Goal: Transaction & Acquisition: Download file/media

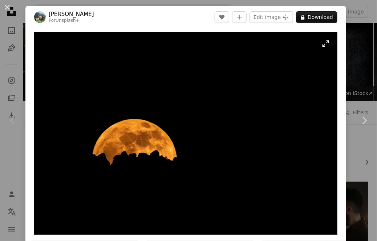
click at [233, 167] on img "Zoom in on this image" at bounding box center [185, 133] width 303 height 202
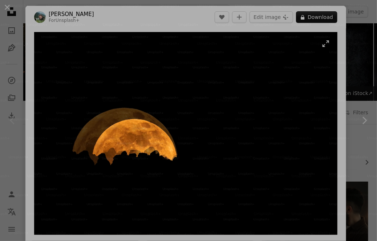
scroll to position [2, 0]
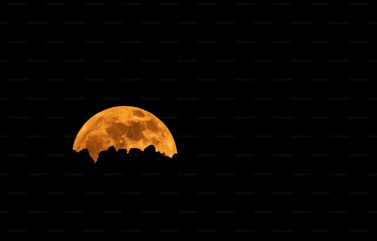
drag, startPoint x: 230, startPoint y: 69, endPoint x: 245, endPoint y: 106, distance: 39.0
click at [245, 106] on img "Zoom out on this image" at bounding box center [189, 124] width 378 height 252
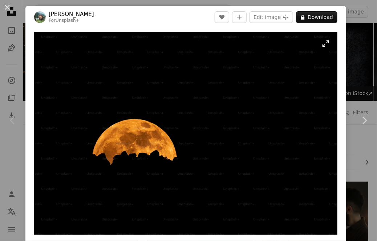
click at [256, 95] on img "Zoom in on this image" at bounding box center [185, 133] width 303 height 202
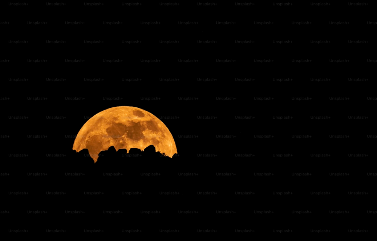
click at [256, 95] on img "Zoom out on this image" at bounding box center [189, 124] width 378 height 252
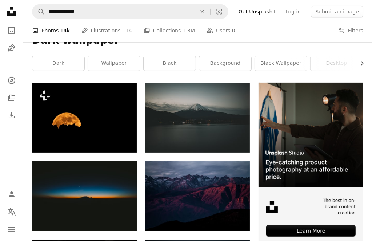
scroll to position [145, 0]
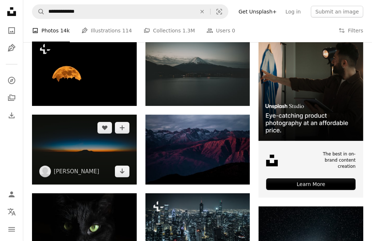
click at [98, 159] on img at bounding box center [84, 148] width 105 height 69
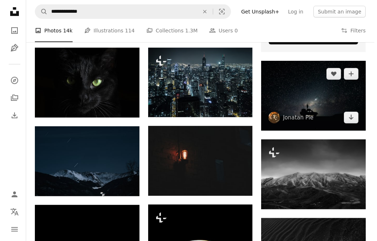
scroll to position [400, 0]
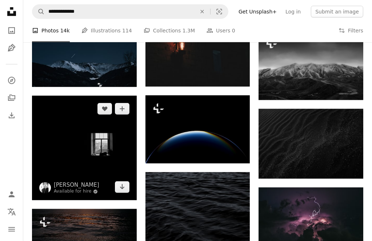
click at [85, 158] on img at bounding box center [84, 148] width 105 height 105
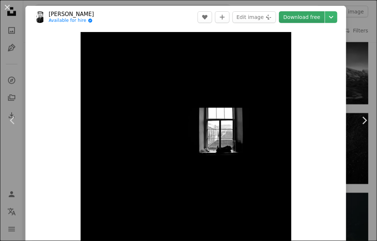
click at [301, 18] on link "Download free" at bounding box center [302, 17] width 46 height 12
